Goal: Information Seeking & Learning: Understand process/instructions

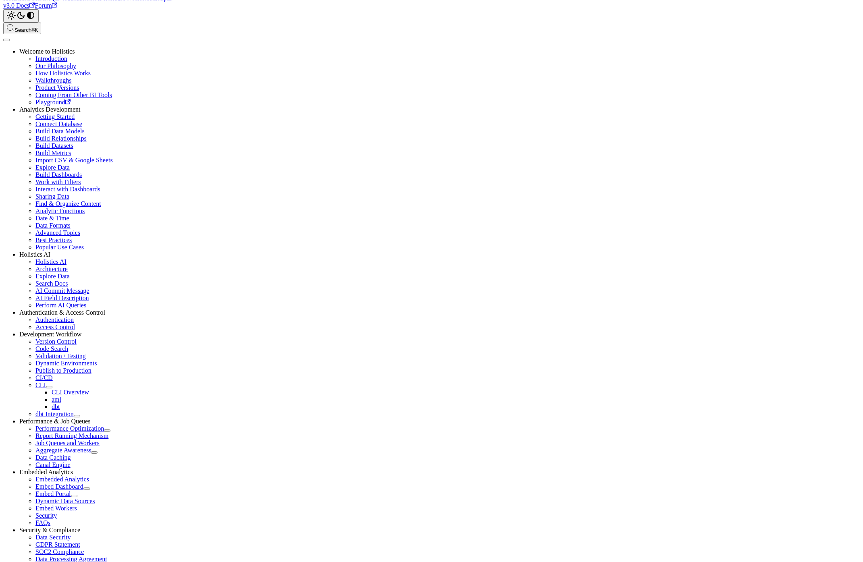
scroll to position [240, 0]
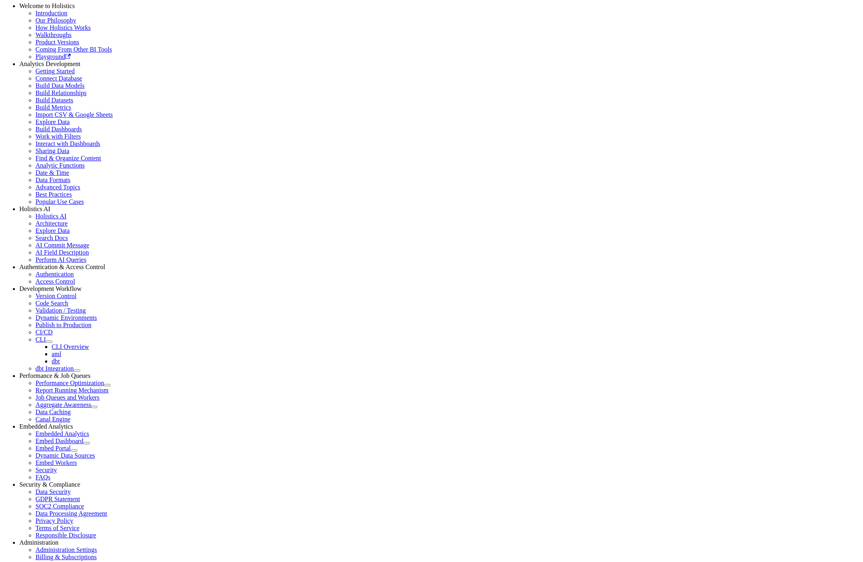
copy div "curl -fsSL [URL][DOMAIN_NAME][DOMAIN_NAME] | bash"
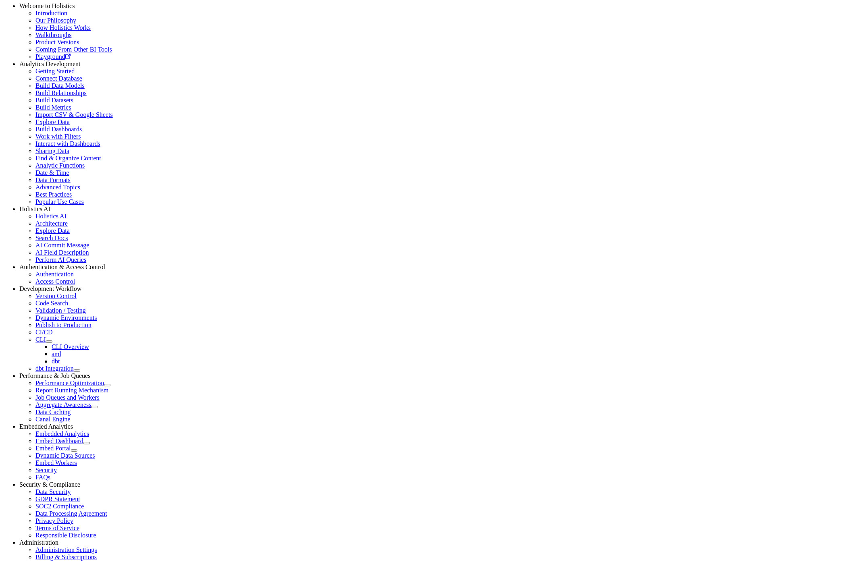
copy div "curl -fsSL [URL][DOMAIN_NAME][DOMAIN_NAME] | bash"
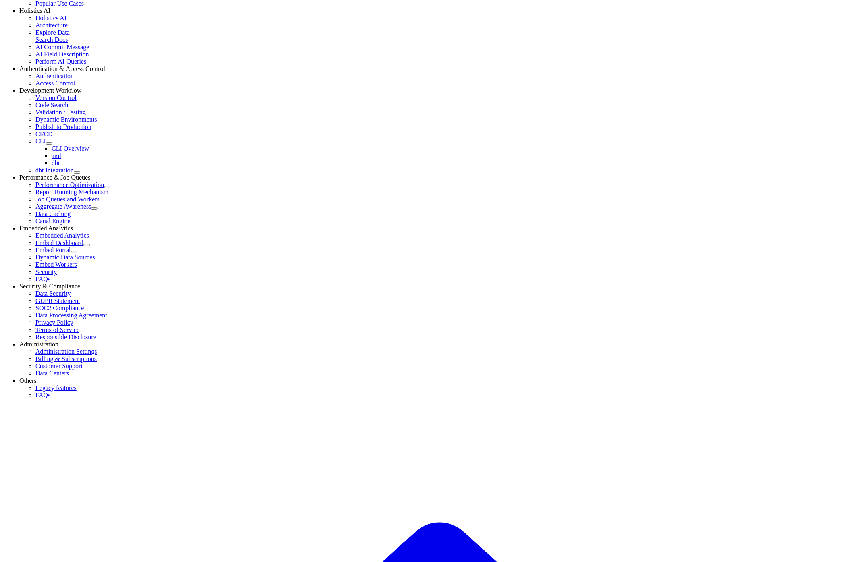
scroll to position [440, 0]
drag, startPoint x: 331, startPoint y: 420, endPoint x: 284, endPoint y: 423, distance: 46.9
copy span "holistics auth"
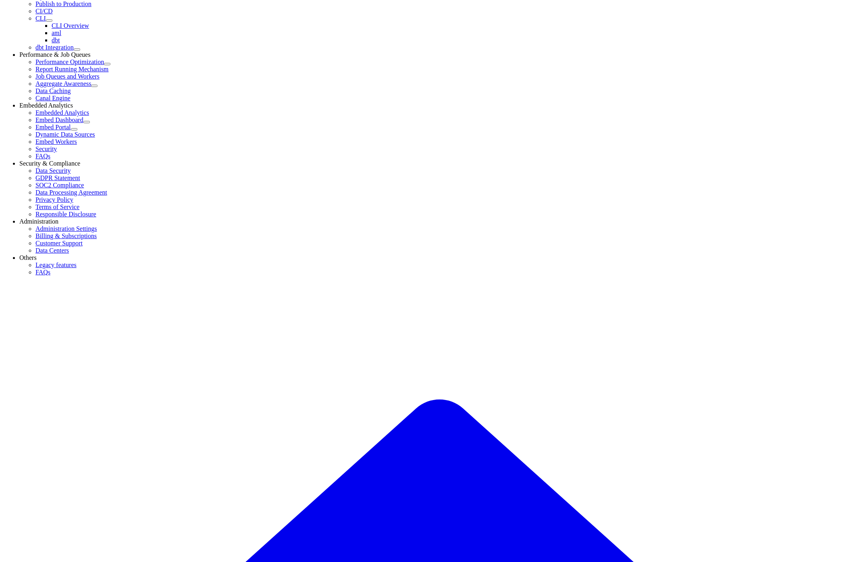
scroll to position [580, 0]
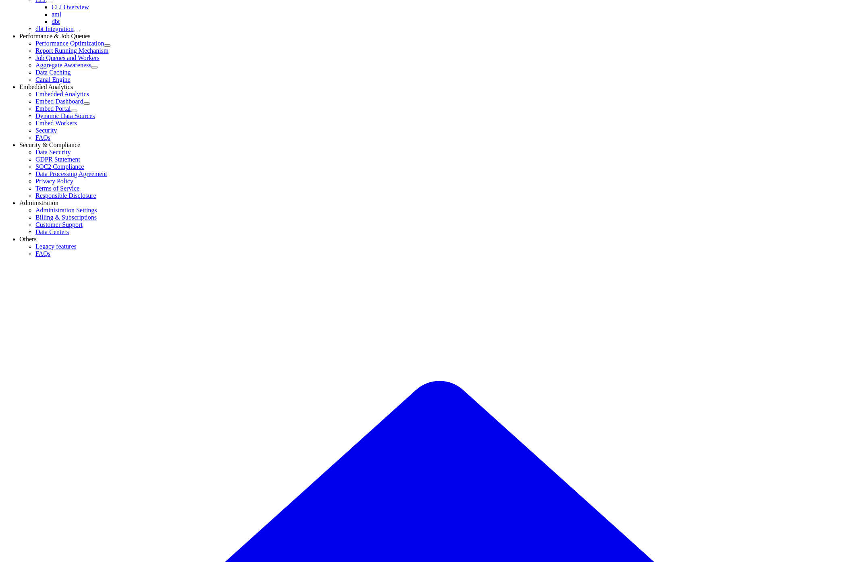
drag, startPoint x: 337, startPoint y: 381, endPoint x: 260, endPoint y: 385, distance: 77.5
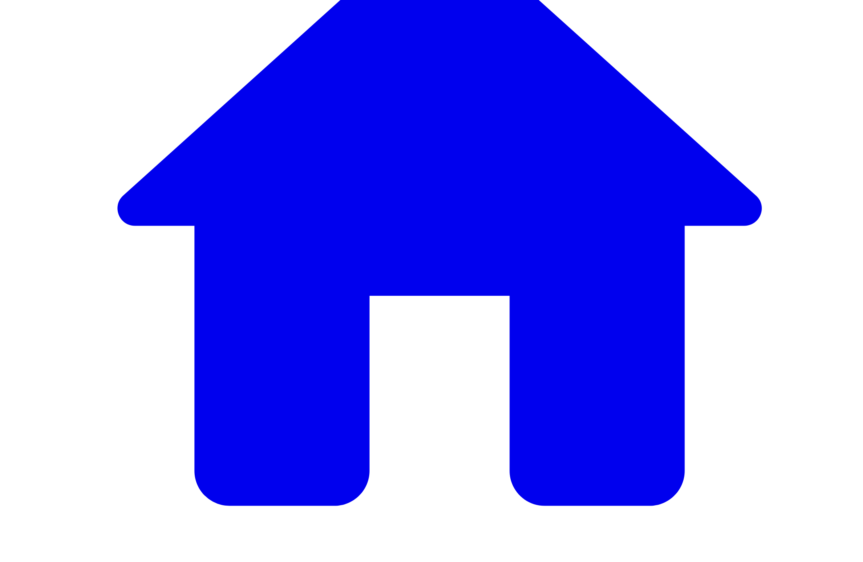
scroll to position [1216, 0]
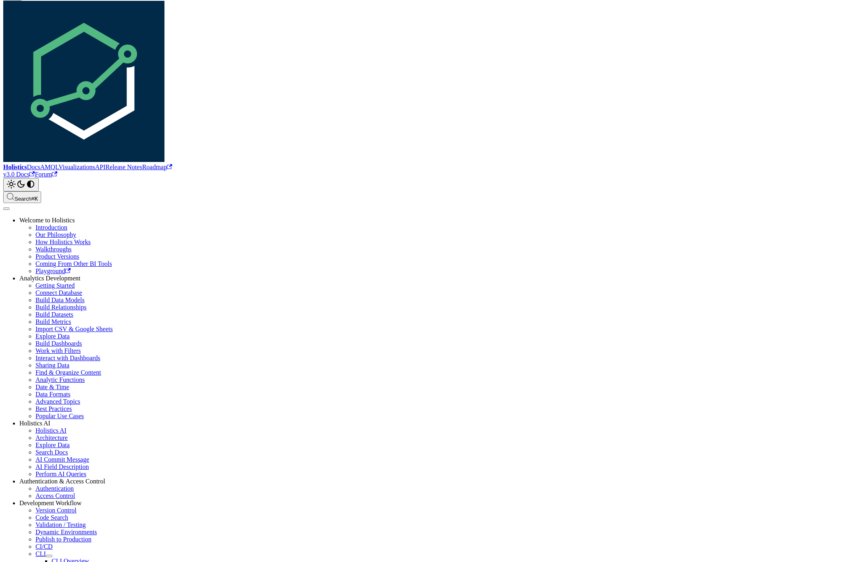
scroll to position [166, 0]
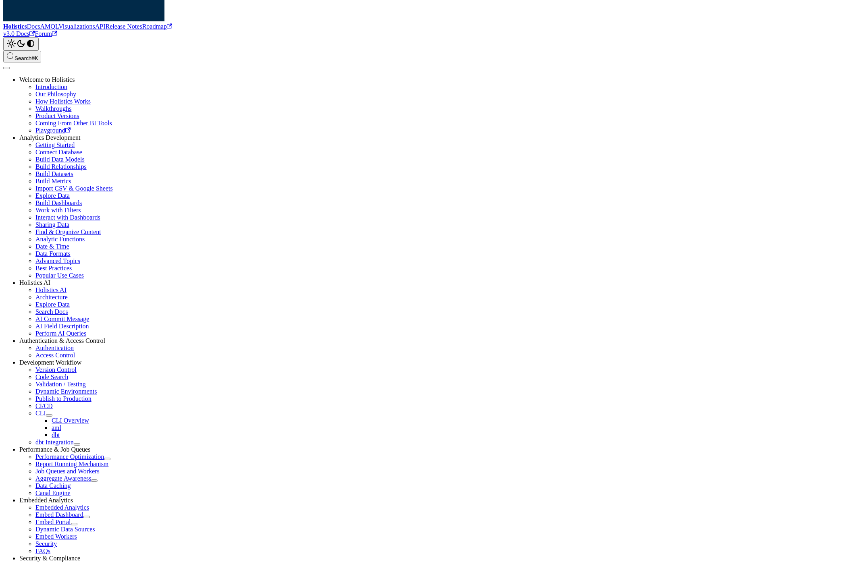
copy span "compile"
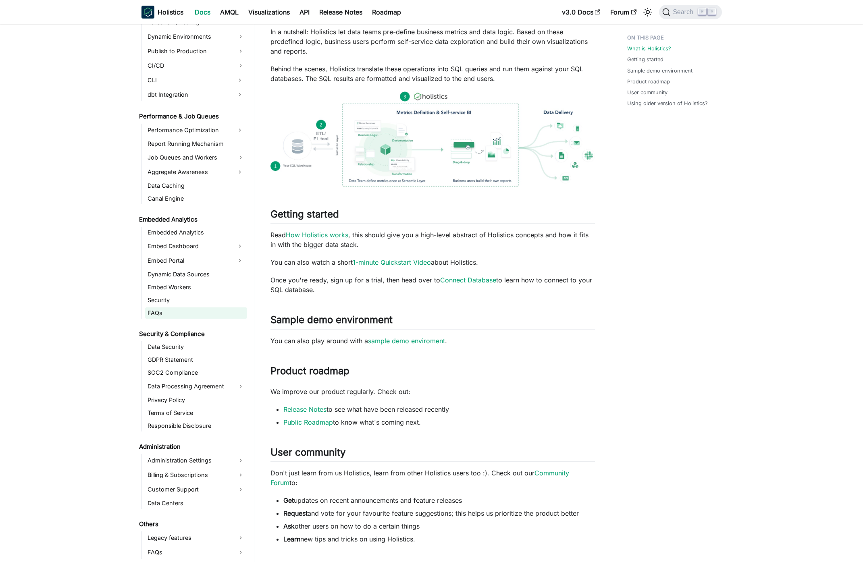
scroll to position [154, 0]
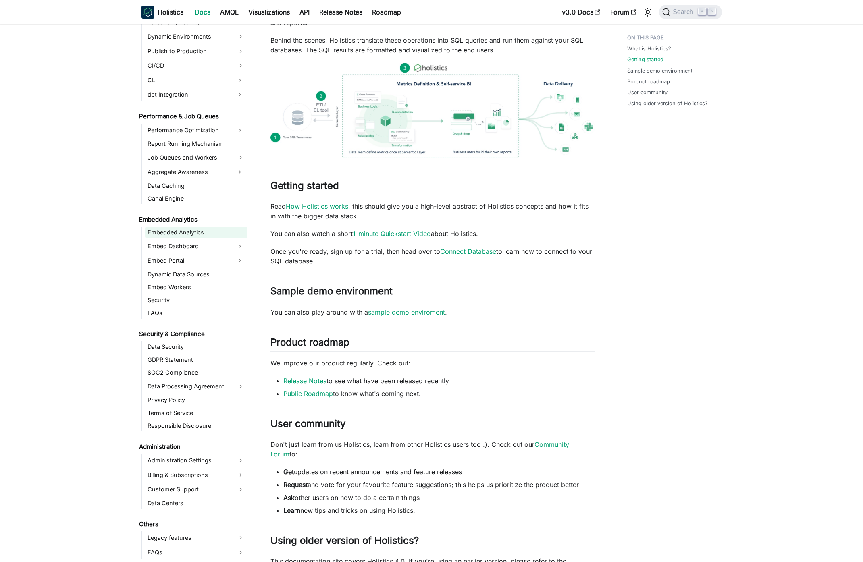
click at [205, 234] on link "Embedded Analytics" at bounding box center [196, 232] width 102 height 11
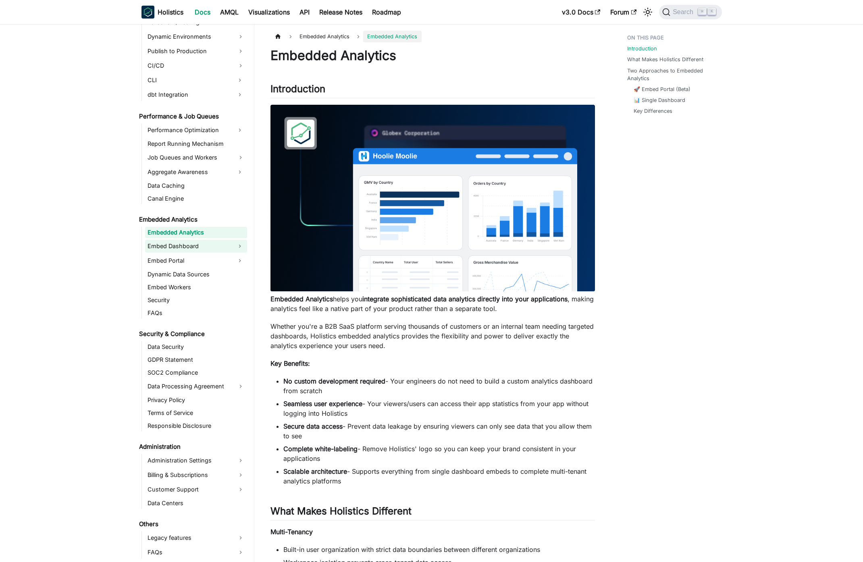
click at [206, 244] on link "Embed Dashboard" at bounding box center [188, 246] width 87 height 13
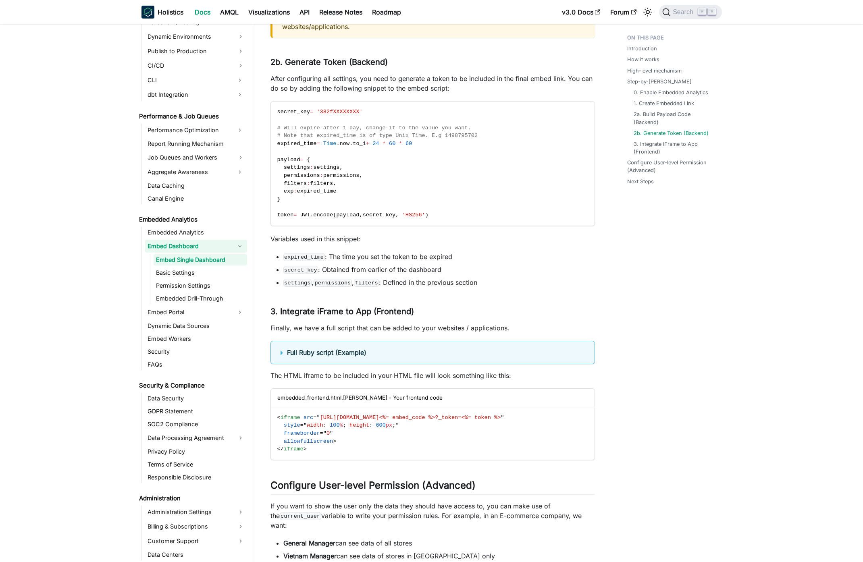
scroll to position [2233, 0]
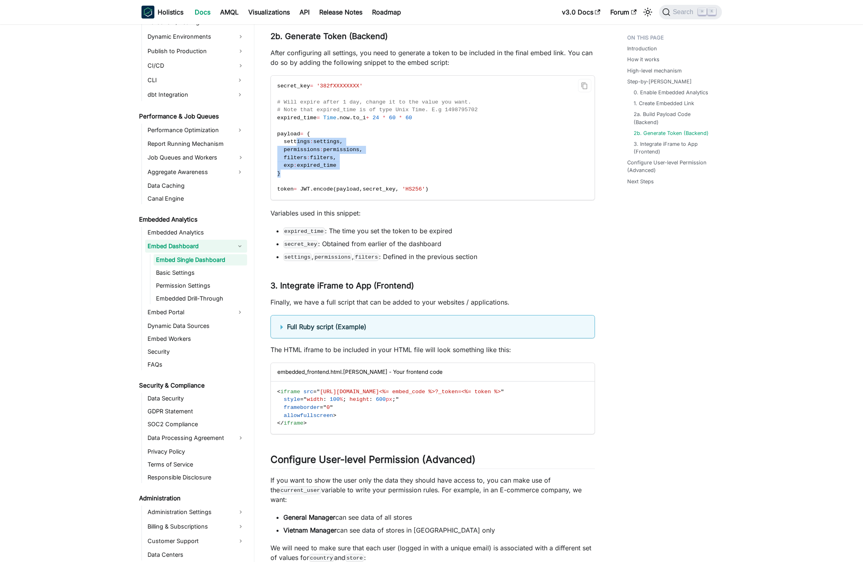
drag, startPoint x: 373, startPoint y: 184, endPoint x: 295, endPoint y: 150, distance: 84.5
click at [295, 150] on code "secret_key = '382fXXXXXXXX' # Will expire after 1 day, change it to the value y…" at bounding box center [432, 138] width 323 height 124
drag, startPoint x: 442, startPoint y: 192, endPoint x: 321, endPoint y: 273, distance: 145.5
click at [441, 192] on code "secret_key = '382fXXXXXXXX' # Will expire after 1 day, change it to the value y…" at bounding box center [432, 138] width 323 height 124
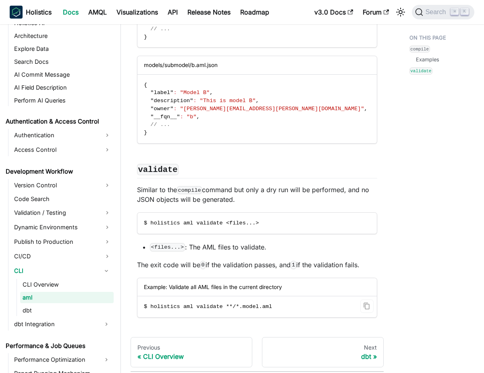
scroll to position [893, 0]
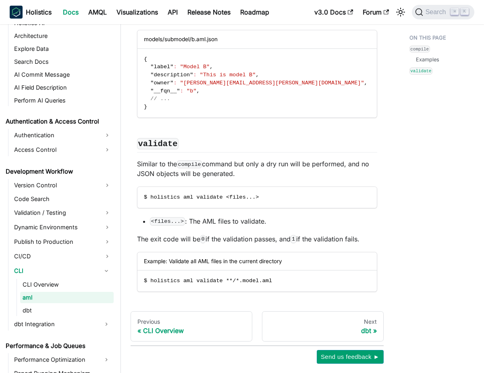
click at [100, 303] on ul "CLI Overview aml dbt" at bounding box center [65, 297] width 97 height 37
click at [100, 306] on link "dbt" at bounding box center [67, 309] width 94 height 11
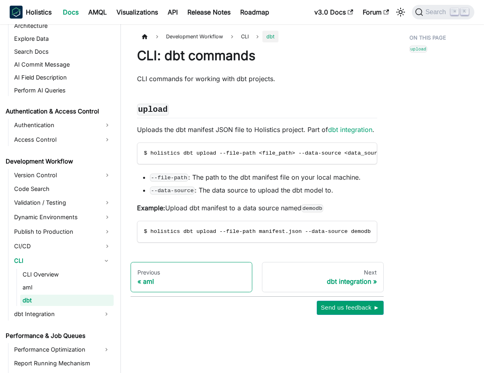
scroll to position [449, 0]
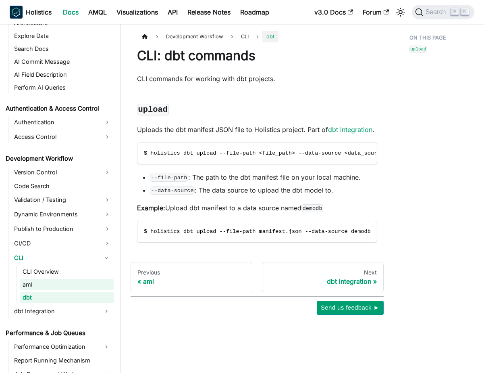
click at [71, 287] on link "aml" at bounding box center [67, 284] width 94 height 11
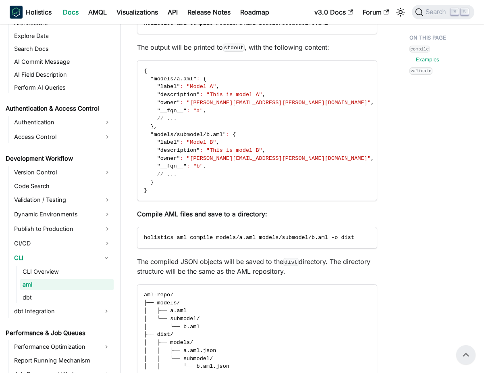
scroll to position [422, 0]
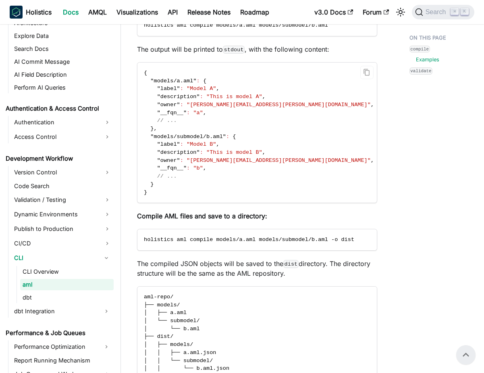
click at [212, 173] on code "{ "models/a.aml" : { "label" : "Model A" , "description" : "This is model A" , …" at bounding box center [258, 132] width 243 height 140
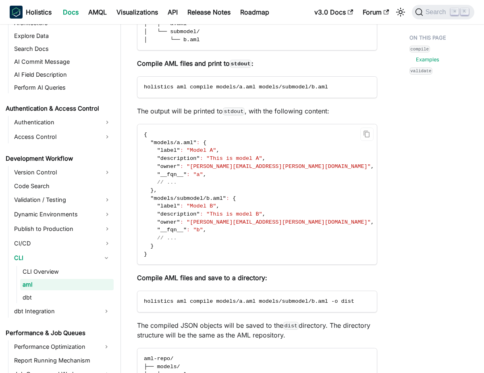
scroll to position [364, 0]
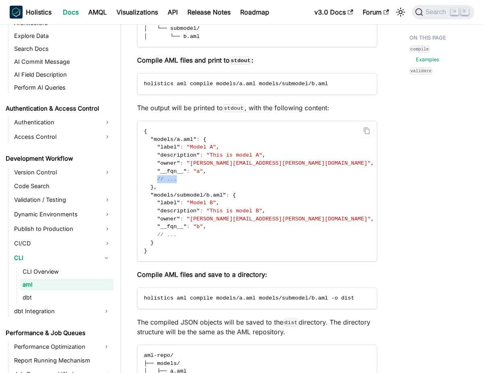
drag, startPoint x: 157, startPoint y: 178, endPoint x: 193, endPoint y: 183, distance: 36.2
click at [191, 182] on code "{ "models/a.aml" : { "label" : "Model A" , "description" : "This is model A" , …" at bounding box center [258, 191] width 243 height 140
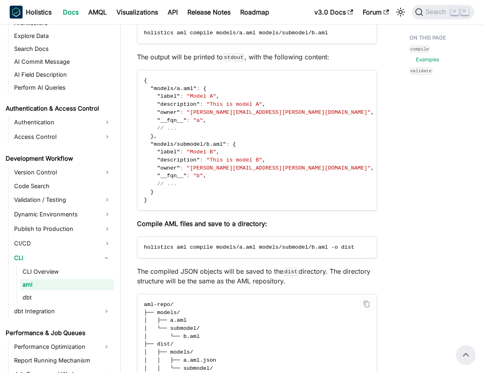
click at [221, 206] on code "{ "models/a.aml" : { "label" : "Model A" , "description" : "This is model A" , …" at bounding box center [258, 140] width 243 height 140
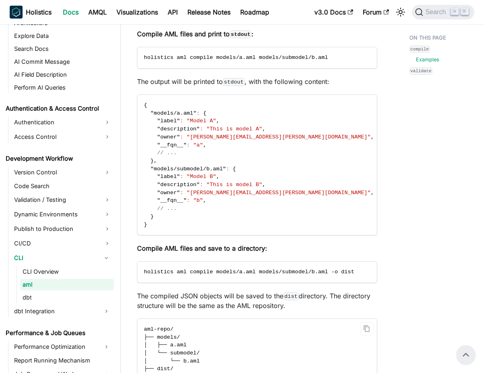
scroll to position [389, 0]
